Goal: Task Accomplishment & Management: Use online tool/utility

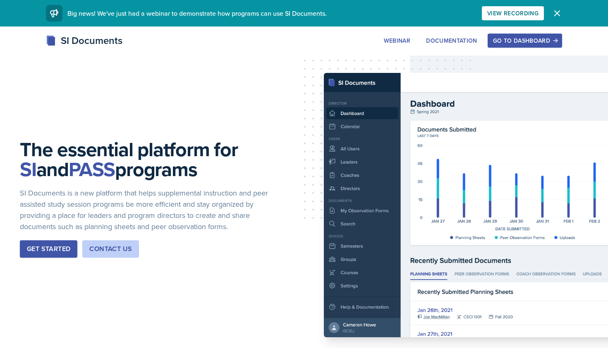
click at [493, 43] on button "Go to Dashboard" at bounding box center [525, 41] width 74 height 14
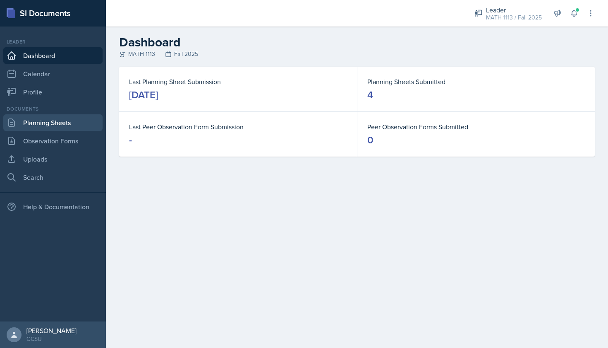
click at [57, 127] on link "Planning Sheets" at bounding box center [52, 122] width 99 height 17
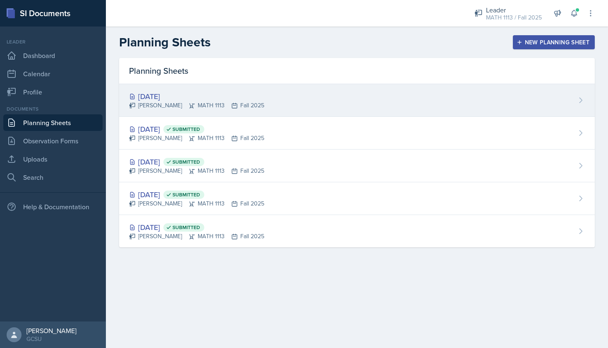
click at [190, 106] on icon at bounding box center [192, 105] width 5 height 5
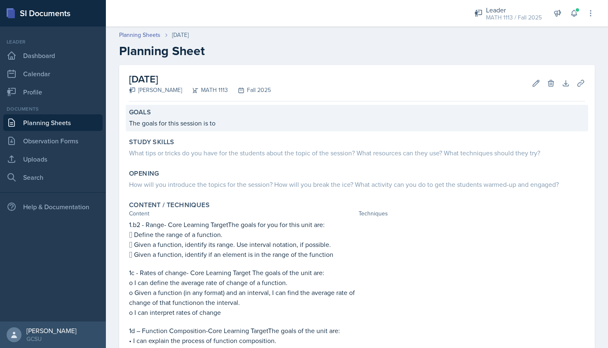
click at [254, 123] on p "The goals for this session is to" at bounding box center [357, 123] width 456 height 10
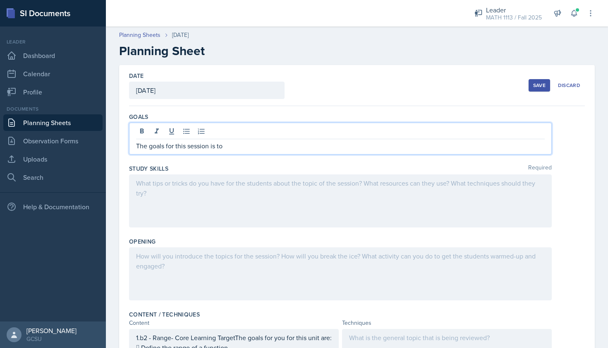
click at [248, 129] on div "The goals for this session is to" at bounding box center [340, 138] width 423 height 32
click at [244, 144] on p "The goals for this session is to" at bounding box center [340, 146] width 409 height 10
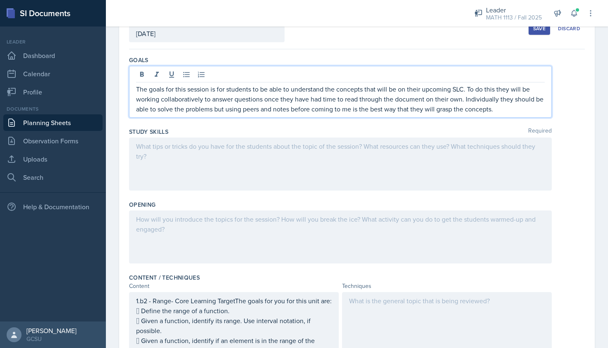
scroll to position [62, 0]
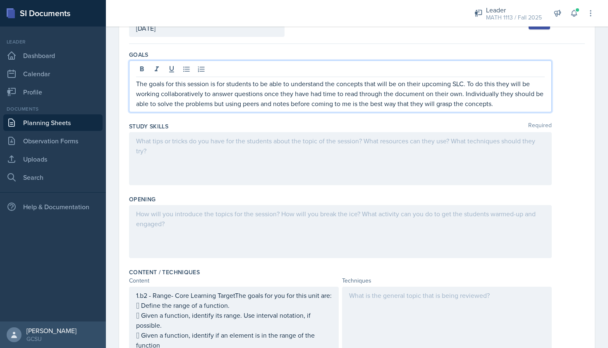
click at [166, 173] on div at bounding box center [340, 158] width 423 height 53
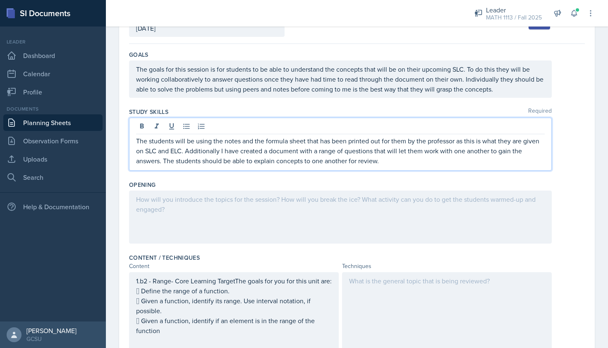
click at [158, 217] on div at bounding box center [340, 216] width 423 height 53
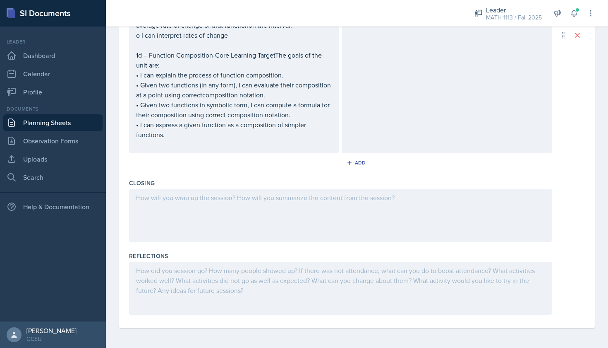
click at [158, 217] on div at bounding box center [340, 215] width 423 height 53
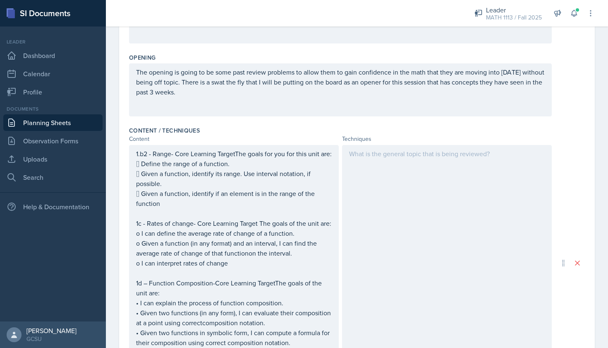
scroll to position [193, 0]
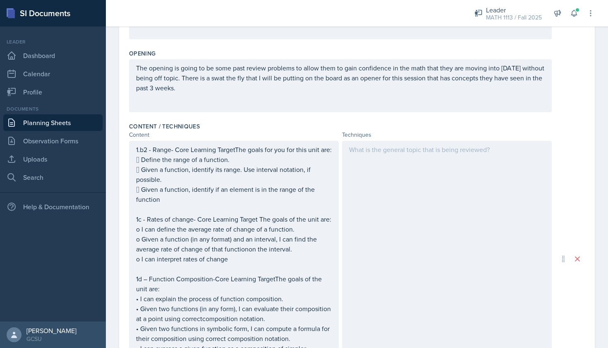
click at [394, 179] on div at bounding box center [447, 259] width 210 height 236
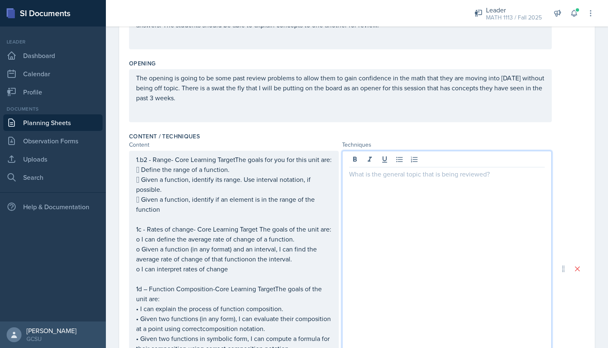
scroll to position [181, 0]
